Goal: Obtain resource: Download file/media

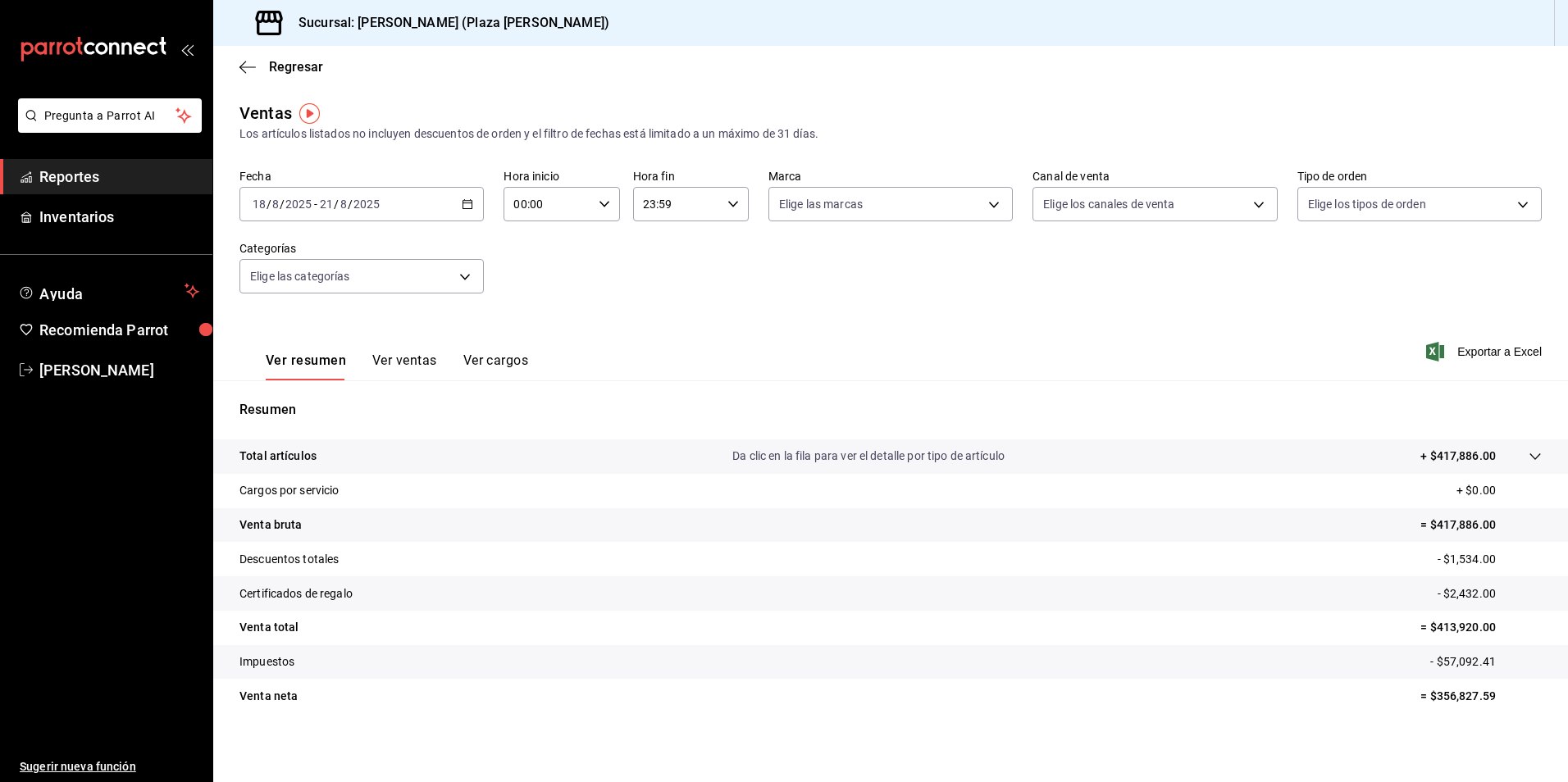
click at [48, 179] on span "Reportes" at bounding box center [119, 176] width 160 height 23
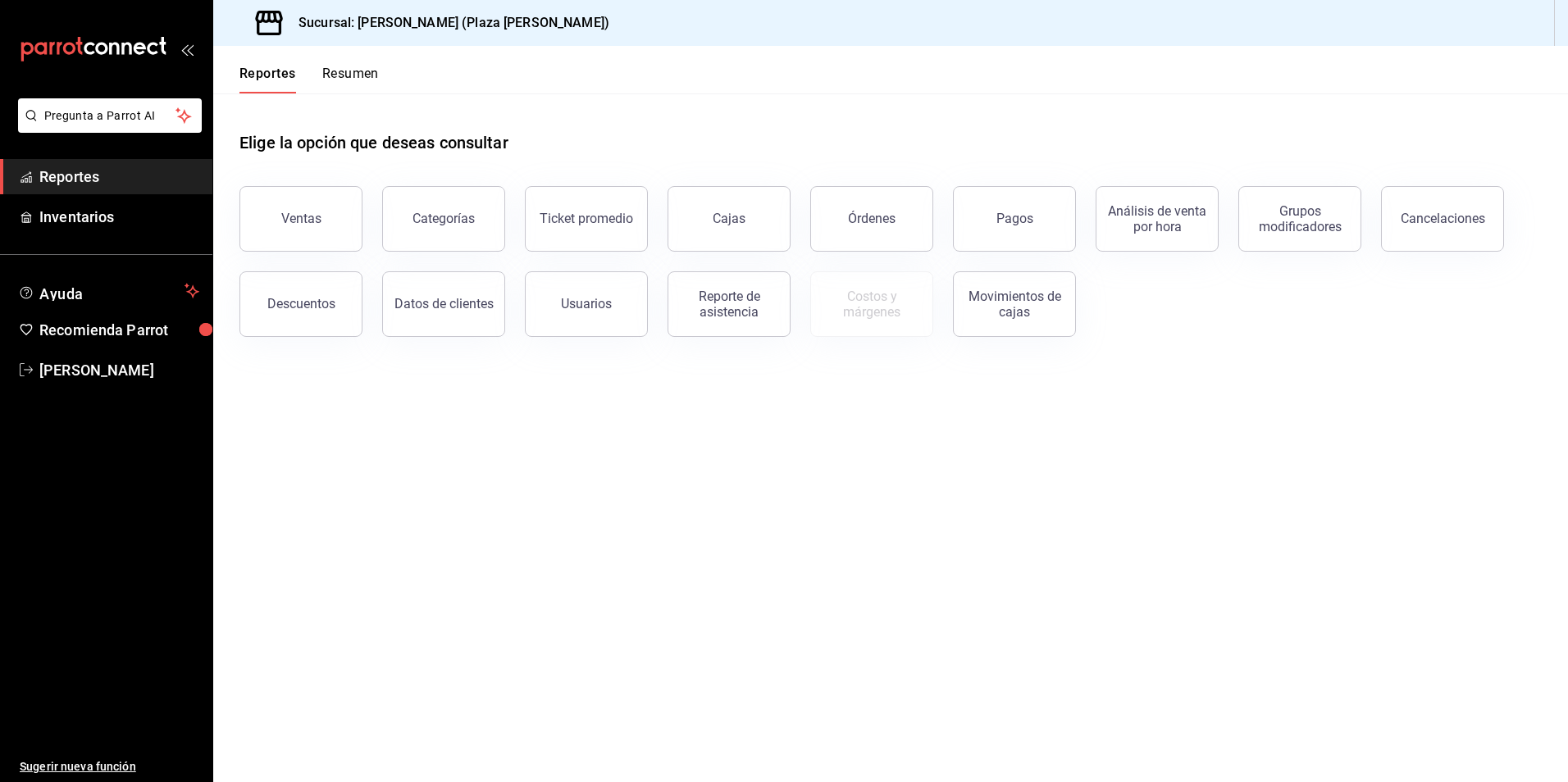
click at [355, 75] on button "Resumen" at bounding box center [350, 80] width 56 height 28
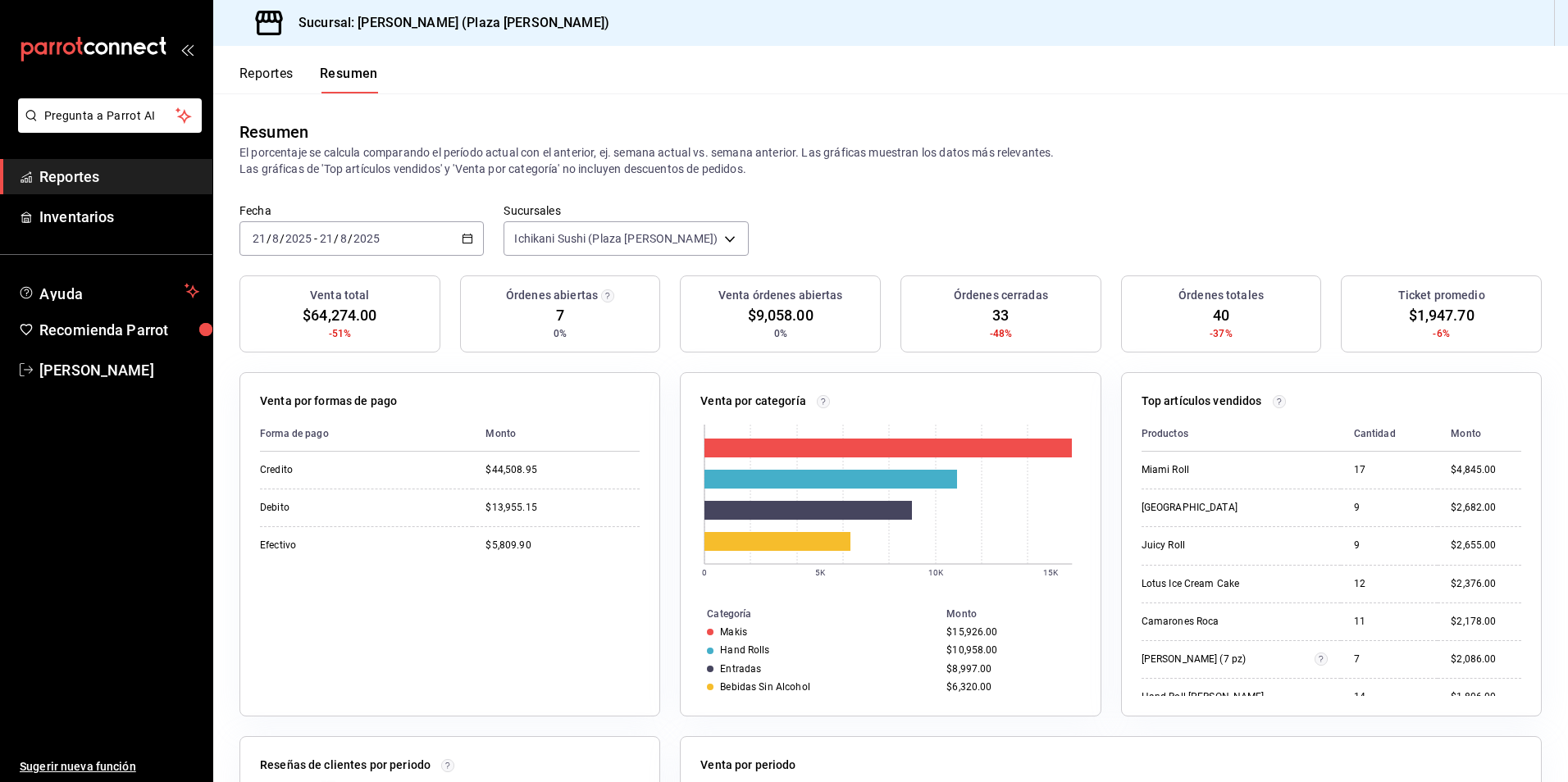
click at [837, 249] on div "Fecha [DATE] [DATE] - [DATE] [DATE] Sucursales Ichikani Sushi (Plaza [PERSON_NA…" at bounding box center [890, 239] width 1355 height 72
click at [274, 76] on button "Reportes" at bounding box center [267, 80] width 54 height 28
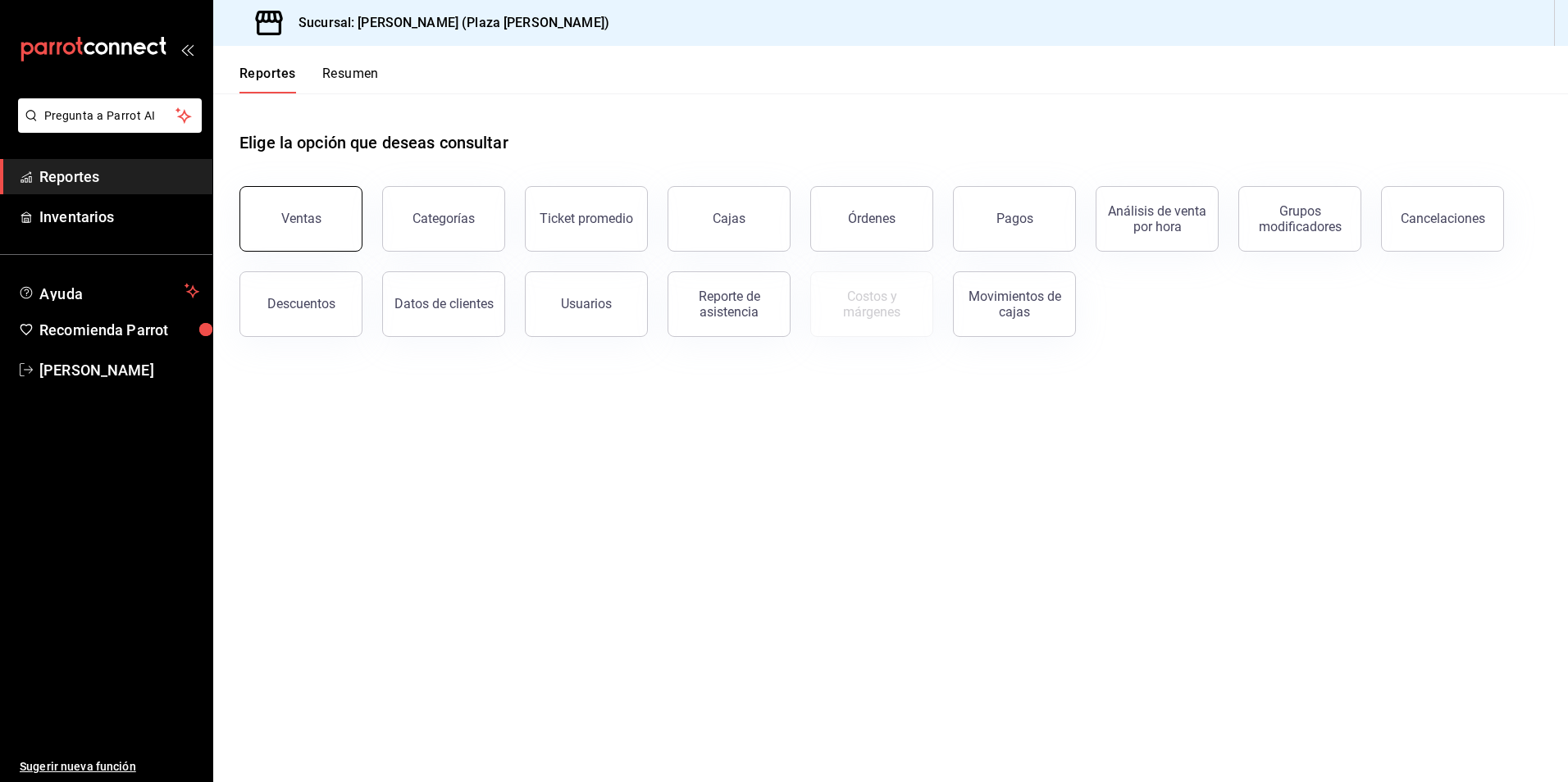
click at [276, 222] on button "Ventas" at bounding box center [300, 219] width 123 height 66
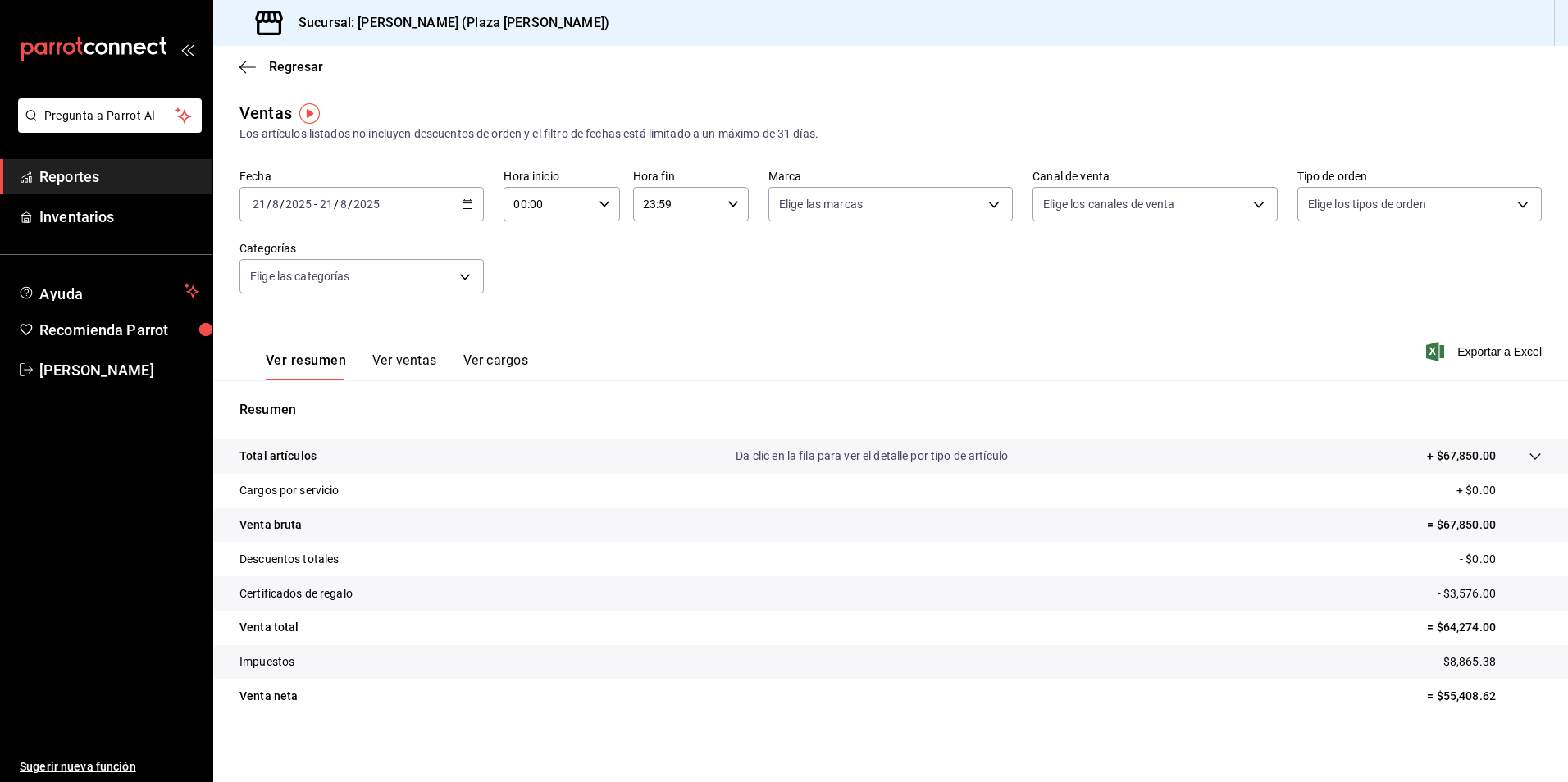
click at [465, 212] on div "[DATE] [DATE] - [DATE] [DATE]" at bounding box center [361, 204] width 244 height 35
click at [278, 401] on span "Rango de fechas" at bounding box center [316, 401] width 127 height 17
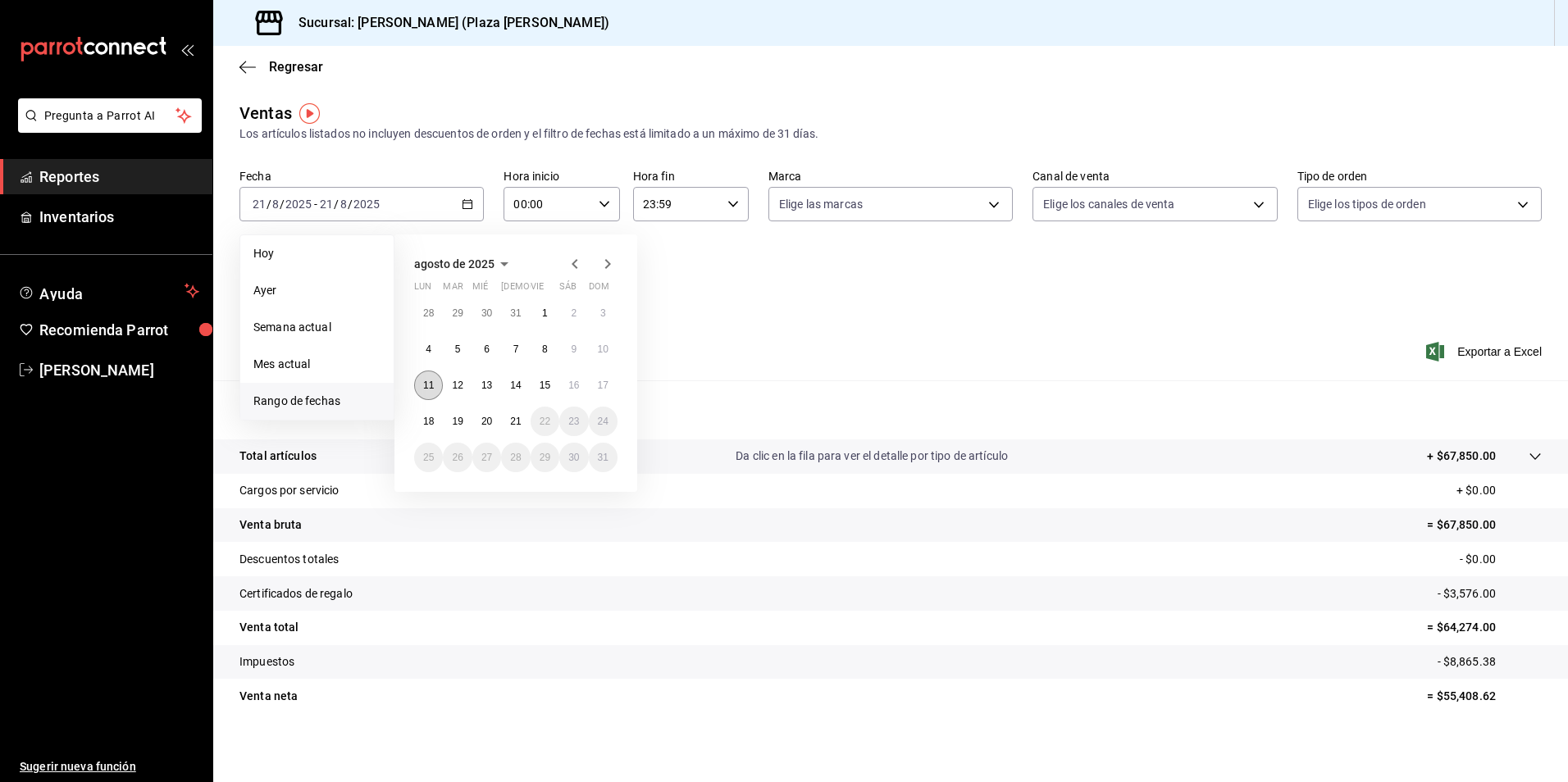
click at [423, 388] on abbr "11" at bounding box center [428, 385] width 10 height 11
click at [607, 386] on abbr "17" at bounding box center [603, 385] width 10 height 11
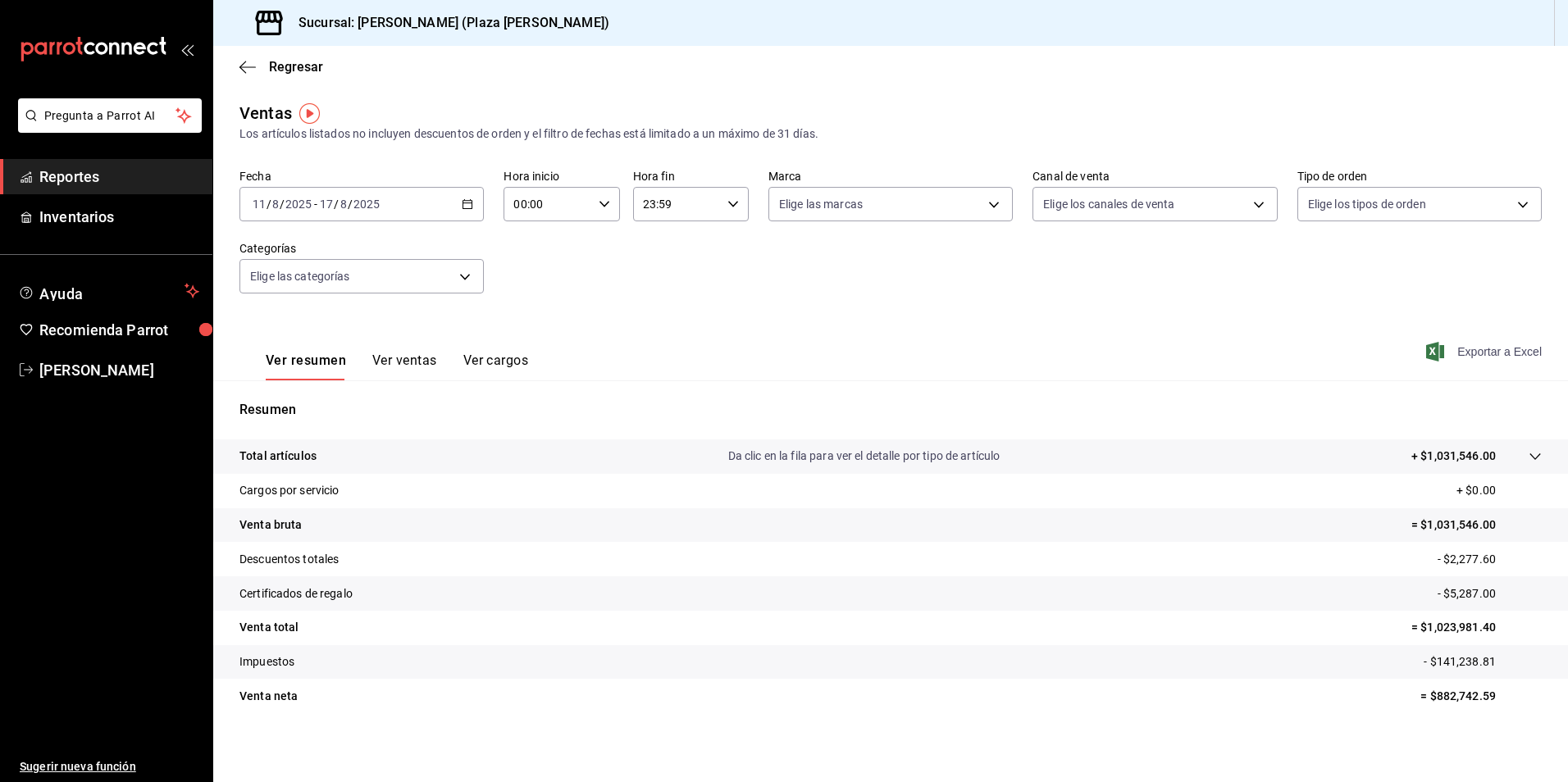
click at [1465, 359] on span "Exportar a Excel" at bounding box center [1486, 351] width 113 height 20
